Goal: Transaction & Acquisition: Purchase product/service

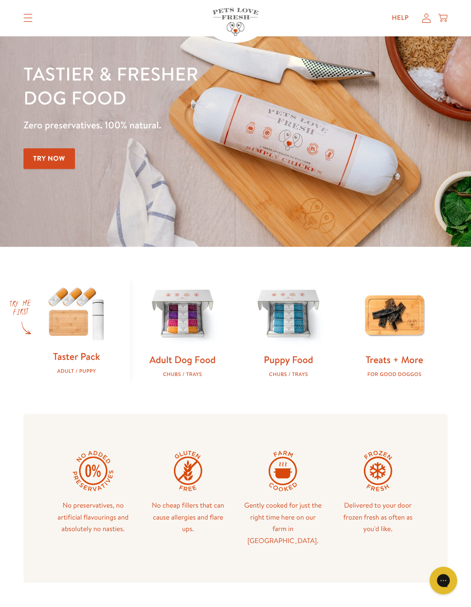
scroll to position [58, 0]
click at [304, 352] on link "Puppy Food" at bounding box center [288, 358] width 49 height 13
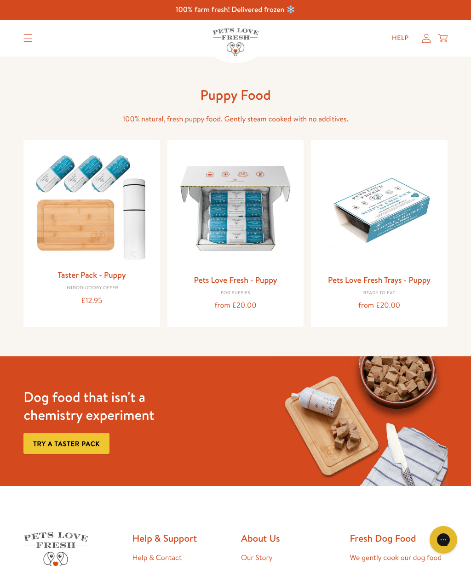
click at [406, 216] on img at bounding box center [379, 209] width 122 height 122
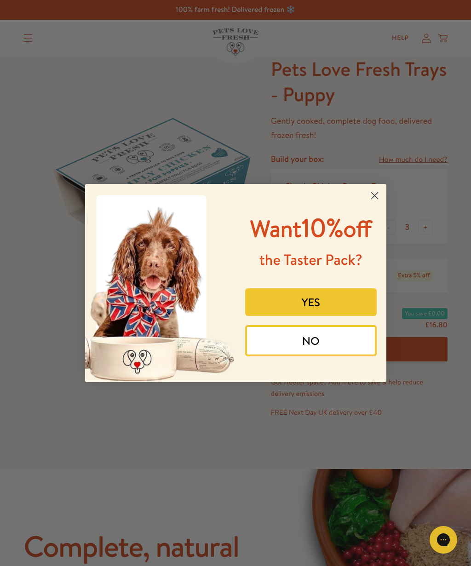
click at [370, 188] on circle "Close dialog" at bounding box center [374, 195] width 15 height 15
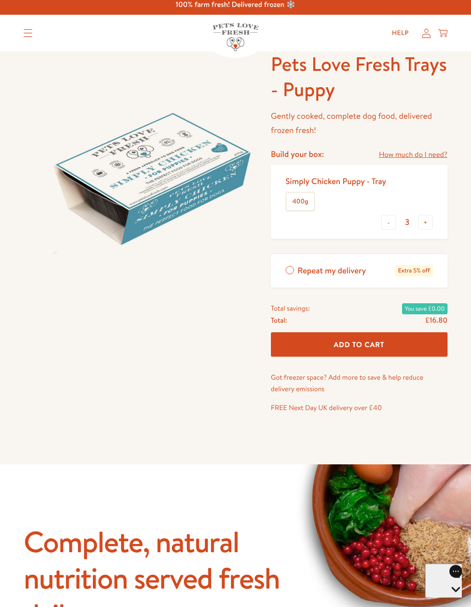
scroll to position [6, 0]
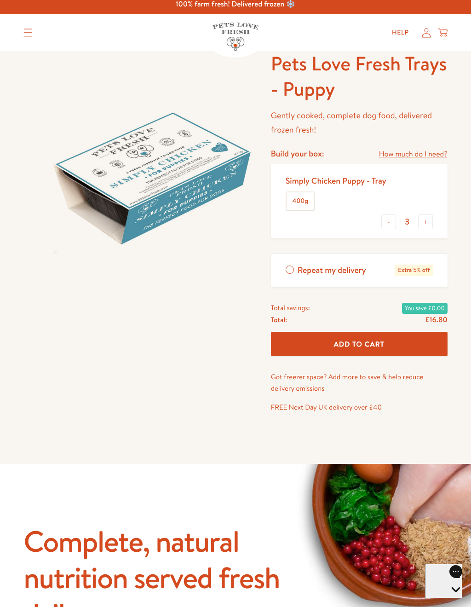
click at [358, 181] on div "Simply Chicken Puppy - Tray" at bounding box center [336, 180] width 101 height 11
click at [335, 181] on div "Simply Chicken Puppy - Tray" at bounding box center [336, 180] width 101 height 11
click at [441, 154] on link "How much do I need?" at bounding box center [413, 154] width 69 height 12
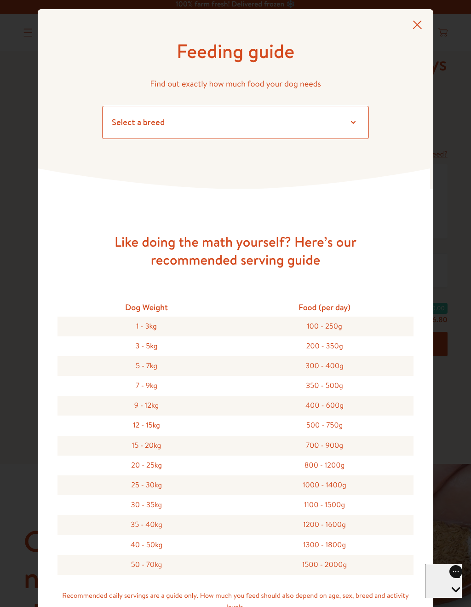
click at [346, 120] on select "Select a breed Affenpinscher Afghan hound Airedale terrier Akita Alaskan Malamu…" at bounding box center [235, 122] width 267 height 33
select select "7"
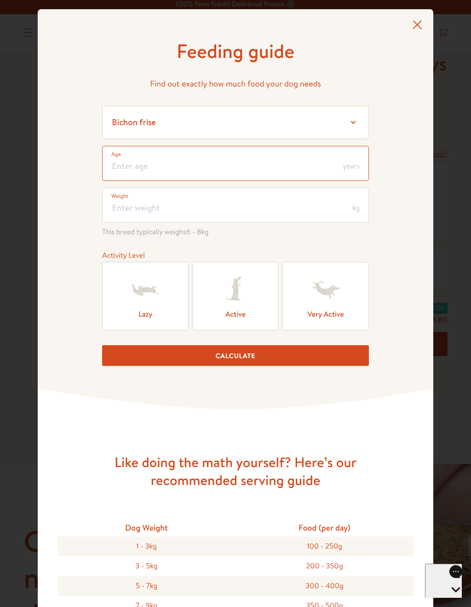
click at [245, 168] on input "number" at bounding box center [235, 163] width 267 height 35
type input "2"
click at [353, 168] on span "years" at bounding box center [351, 165] width 17 height 7
click at [354, 165] on span "years" at bounding box center [351, 165] width 17 height 7
click at [179, 210] on input "number" at bounding box center [235, 205] width 267 height 35
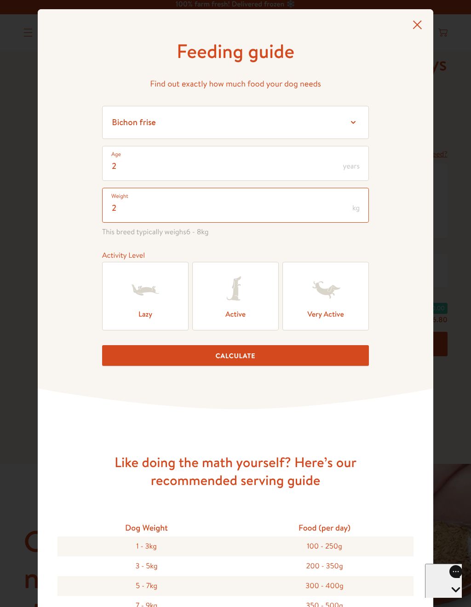
type input "2"
click at [239, 318] on label "Active" at bounding box center [235, 296] width 86 height 69
click at [0, 0] on input "Active" at bounding box center [0, 0] width 0 height 0
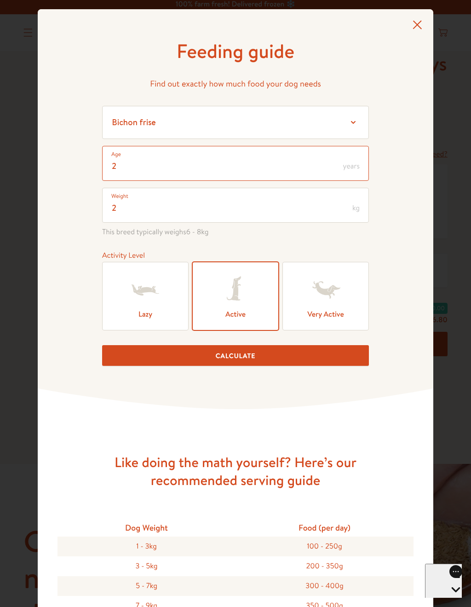
click at [125, 168] on input "2" at bounding box center [235, 163] width 267 height 35
type input "0"
click at [251, 358] on button "Calculate" at bounding box center [235, 355] width 267 height 21
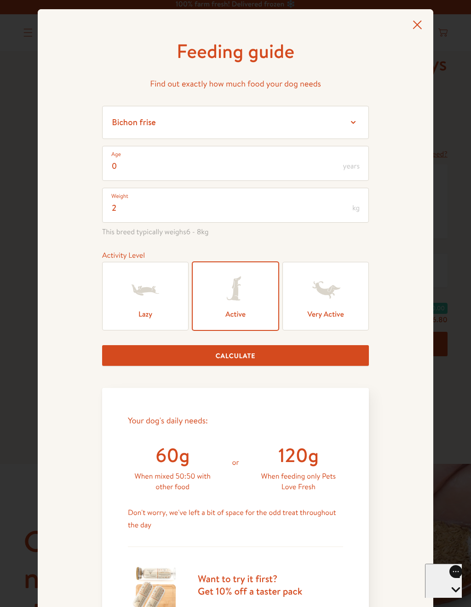
scroll to position [0, 0]
click at [420, 23] on icon at bounding box center [417, 24] width 10 height 9
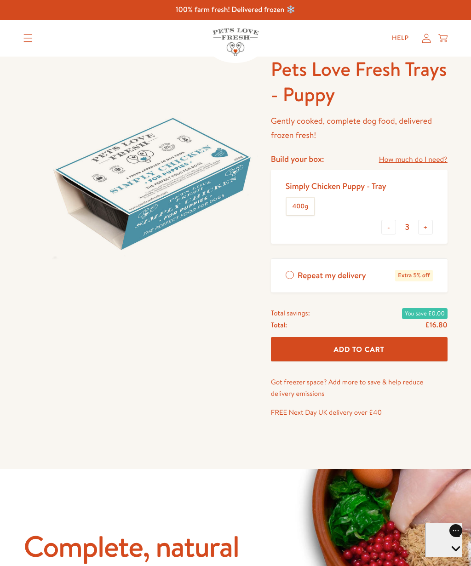
click at [30, 39] on icon "Translation missing: en.sections.header.menu" at bounding box center [27, 38] width 9 height 8
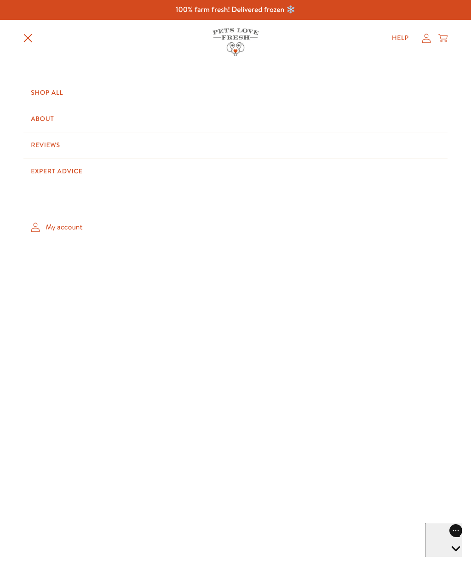
click at [49, 95] on link "Shop All" at bounding box center [235, 93] width 424 height 26
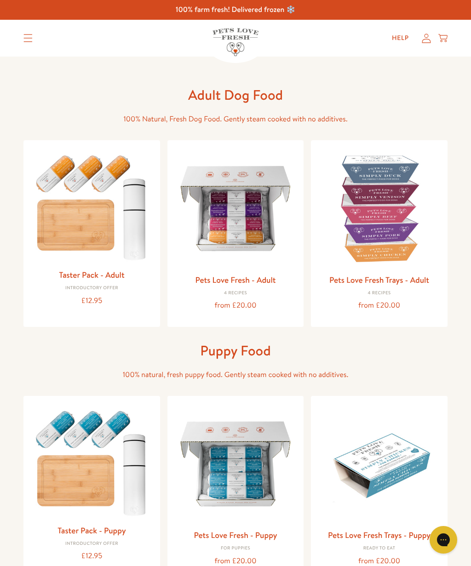
click at [406, 282] on link "Pets Love Fresh Trays - Adult" at bounding box center [379, 279] width 100 height 11
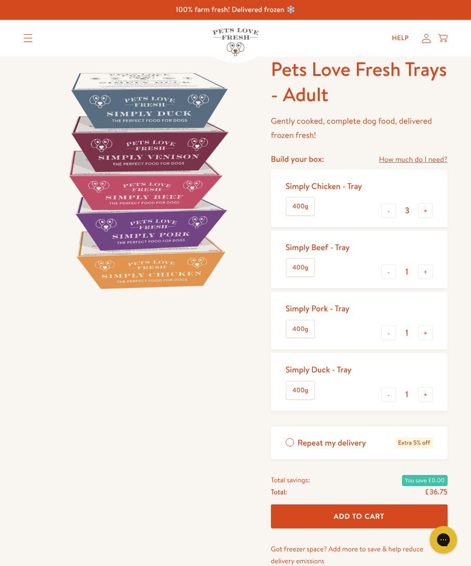
click at [390, 390] on button "-" at bounding box center [388, 394] width 15 height 15
type input "0"
click at [427, 272] on button "+" at bounding box center [425, 271] width 15 height 15
type input "2"
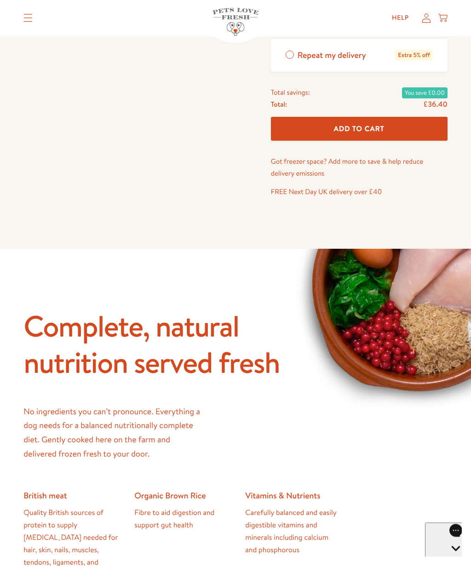
scroll to position [374, 0]
